Goal: Navigation & Orientation: Find specific page/section

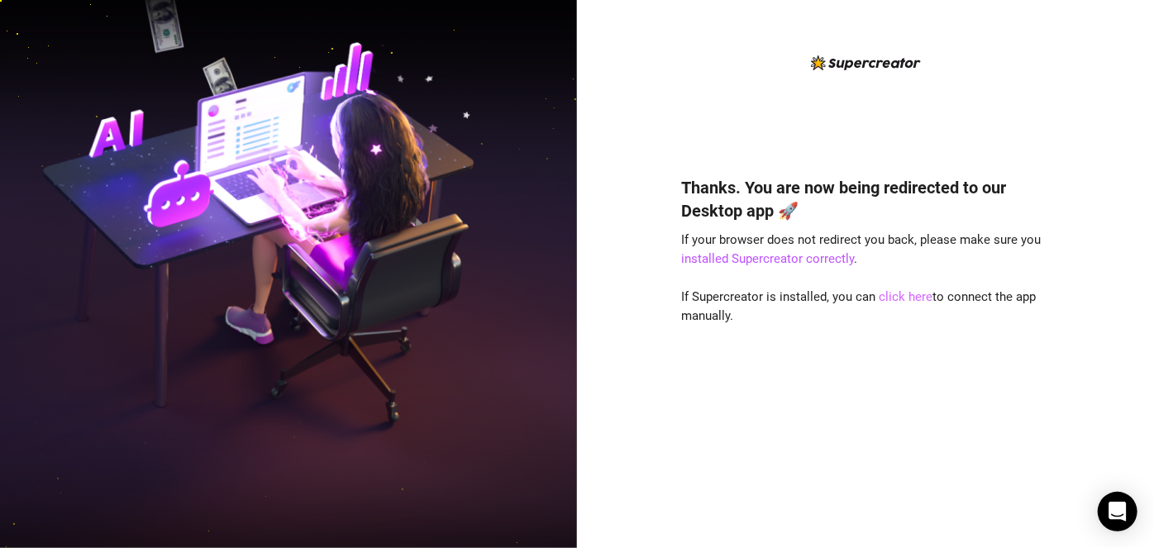
click at [905, 294] on link "click here" at bounding box center [905, 296] width 54 height 15
click at [894, 295] on link "click here" at bounding box center [905, 296] width 54 height 15
click at [893, 297] on link "click here" at bounding box center [905, 296] width 54 height 15
click at [901, 297] on link "click here" at bounding box center [905, 296] width 54 height 15
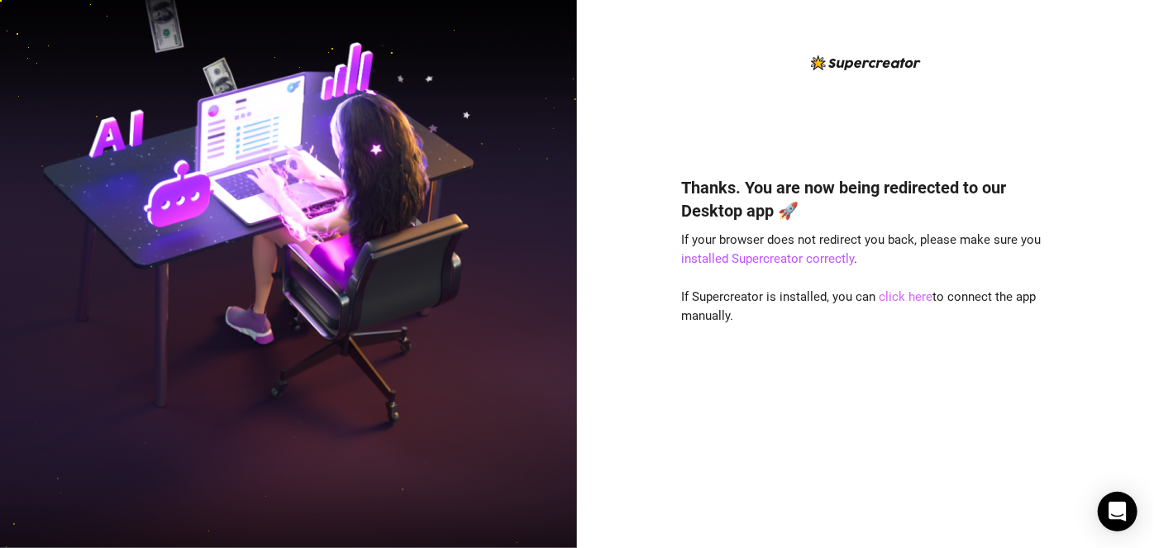
click at [911, 297] on link "click here" at bounding box center [905, 296] width 54 height 15
click at [897, 299] on link "click here" at bounding box center [905, 296] width 54 height 15
click at [904, 300] on link "click here" at bounding box center [905, 296] width 54 height 15
click at [904, 303] on link "click here" at bounding box center [905, 296] width 54 height 15
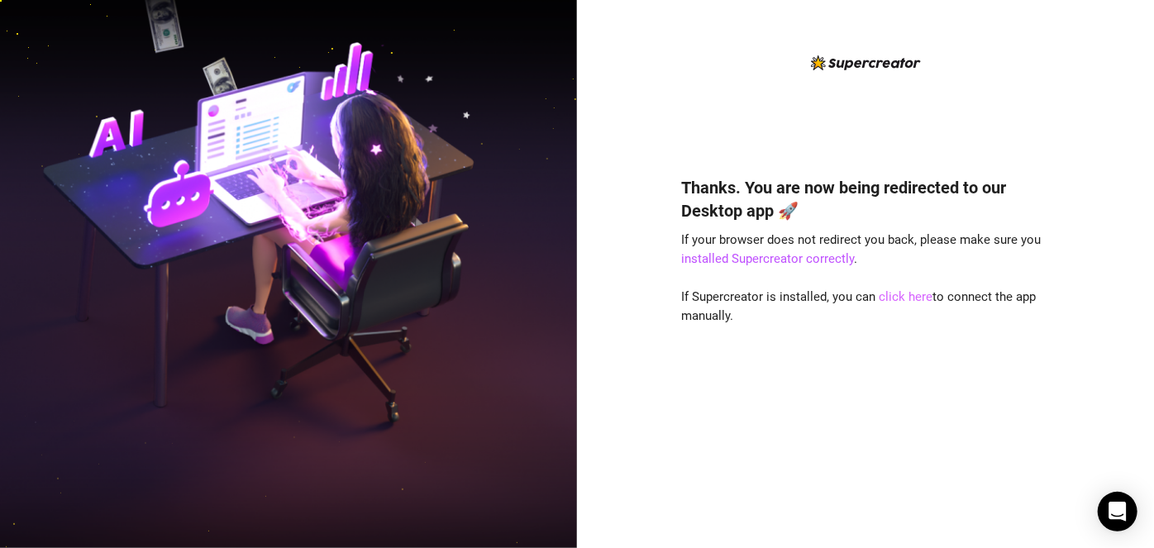
click at [893, 300] on link "click here" at bounding box center [905, 296] width 54 height 15
click at [886, 302] on link "click here" at bounding box center [905, 296] width 54 height 15
click at [914, 300] on link "click here" at bounding box center [905, 296] width 54 height 15
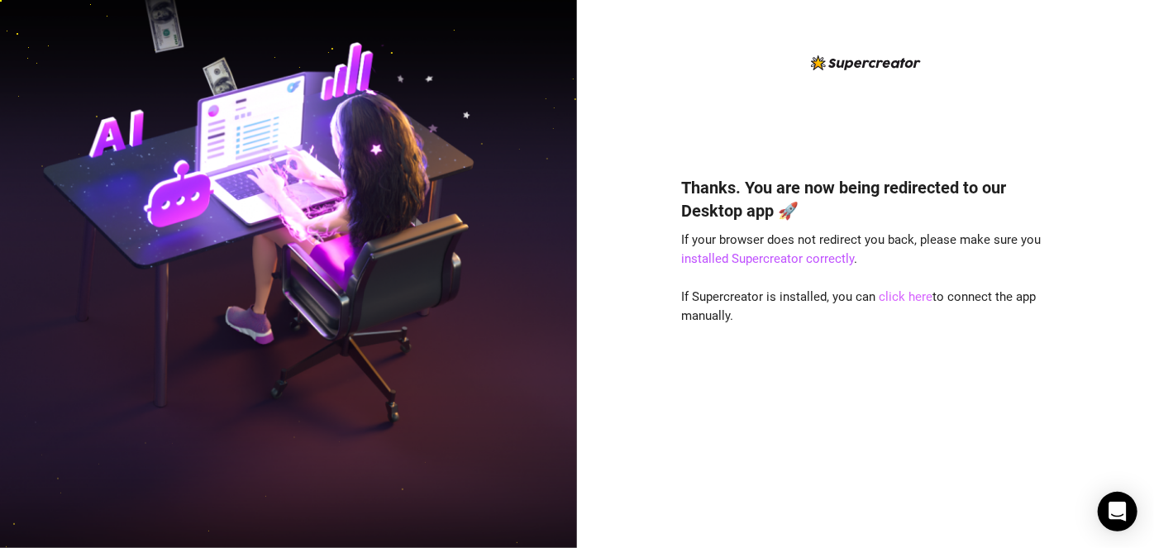
click at [914, 300] on link "click here" at bounding box center [905, 296] width 54 height 15
click at [890, 301] on link "click here" at bounding box center [905, 296] width 54 height 15
click at [897, 300] on link "click here" at bounding box center [905, 296] width 54 height 15
